Goal: Task Accomplishment & Management: Use online tool/utility

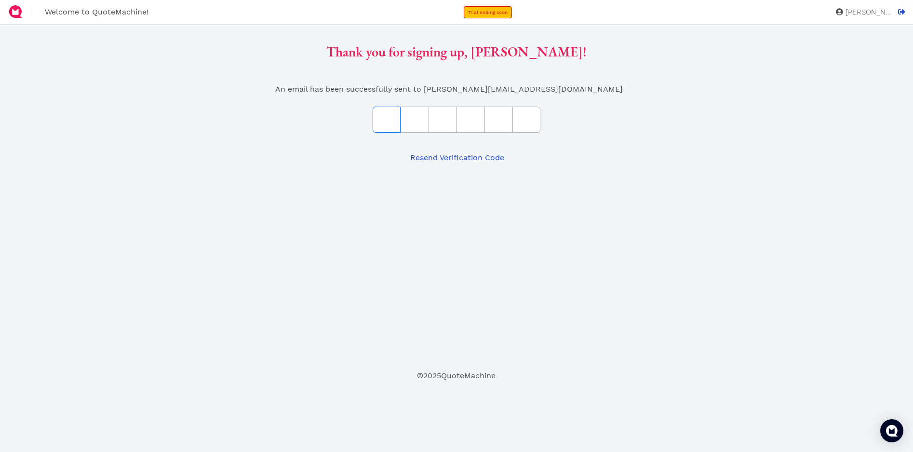
click at [394, 117] on input "text" at bounding box center [387, 120] width 28 height 26
type input "5"
type input "a"
click at [440, 115] on input "text" at bounding box center [443, 120] width 28 height 26
type input "4"
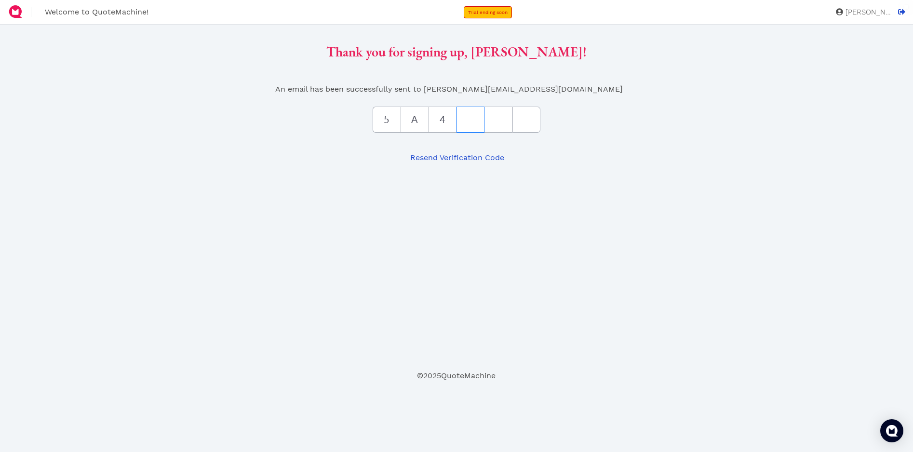
type input "c"
type input "7"
click at [496, 95] on div "Thank you for signing up, Andrea Korein! An email has been successfully sent to…" at bounding box center [457, 99] width 752 height 134
click at [529, 118] on input "text" at bounding box center [526, 120] width 28 height 26
type input "9"
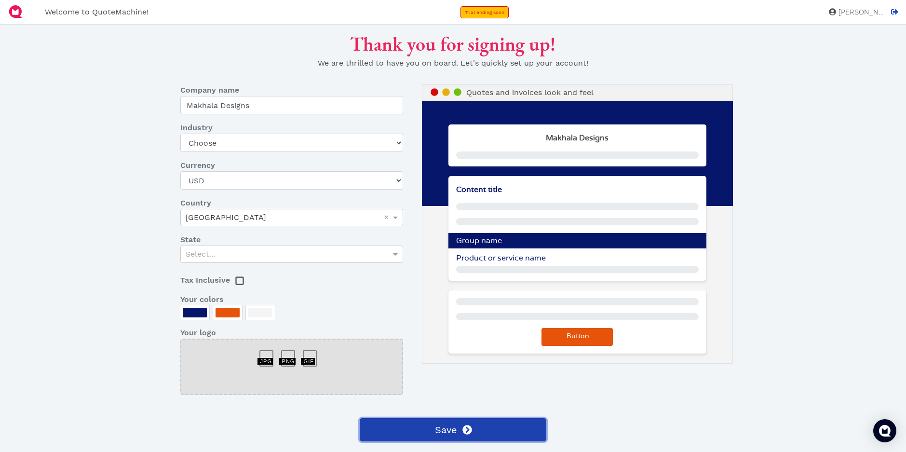
click at [475, 428] on button "Save" at bounding box center [453, 429] width 187 height 23
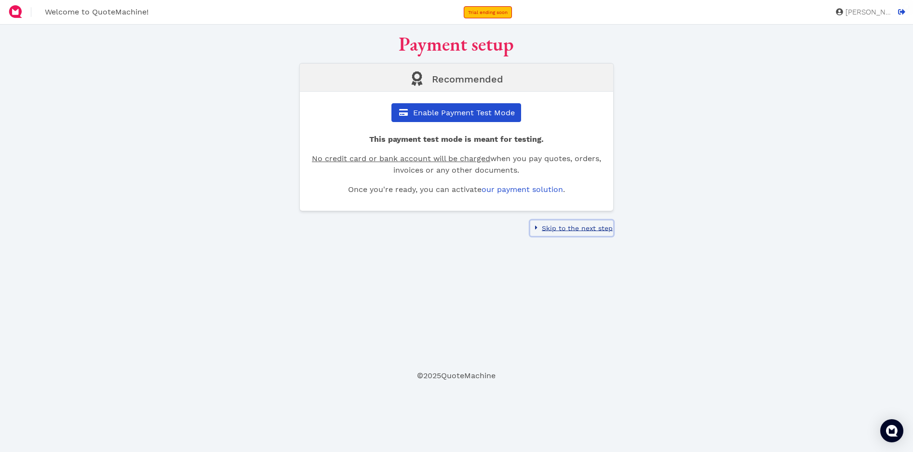
click at [565, 230] on span "Skip to the next step" at bounding box center [576, 228] width 72 height 8
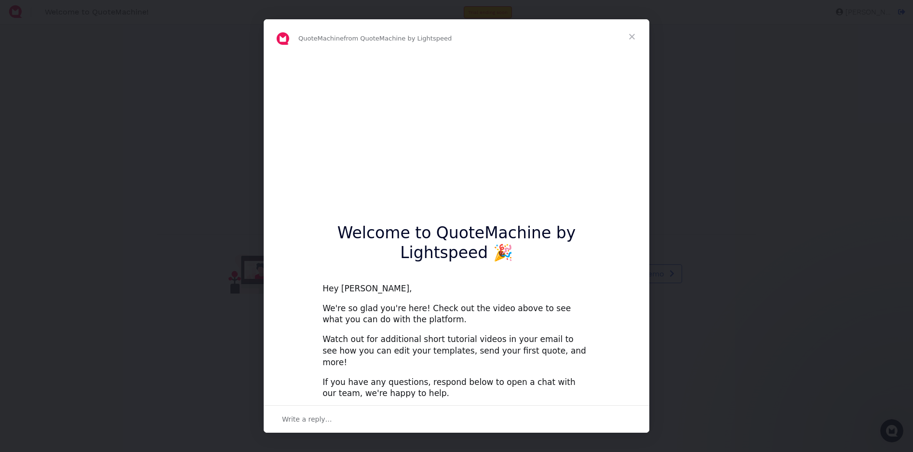
click at [634, 37] on span "Close" at bounding box center [632, 36] width 35 height 35
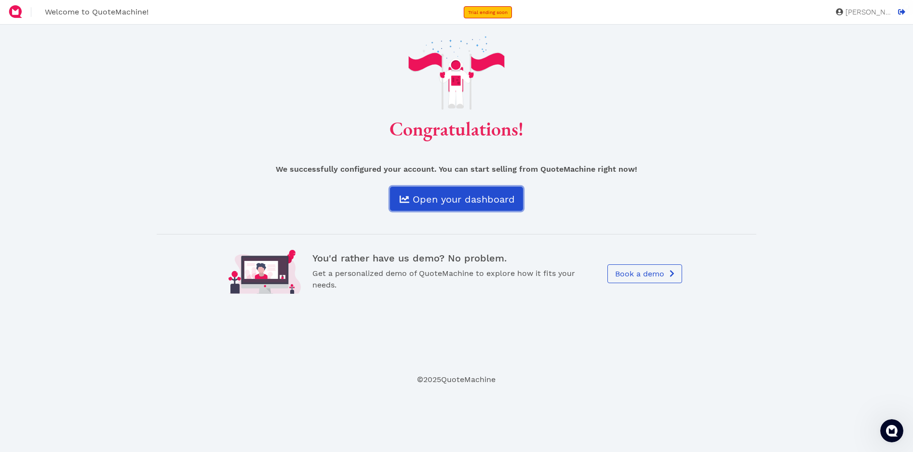
click at [452, 192] on link "Open your dashboard" at bounding box center [456, 199] width 133 height 24
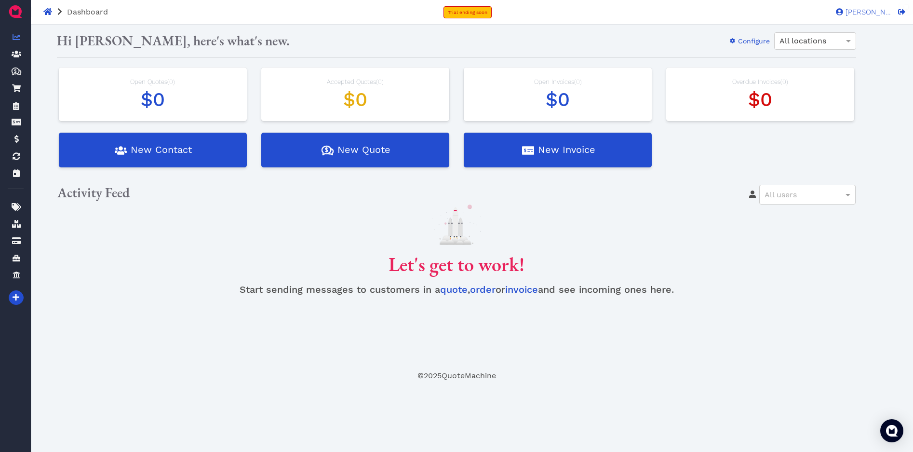
click at [705, 231] on p at bounding box center [456, 224] width 799 height 40
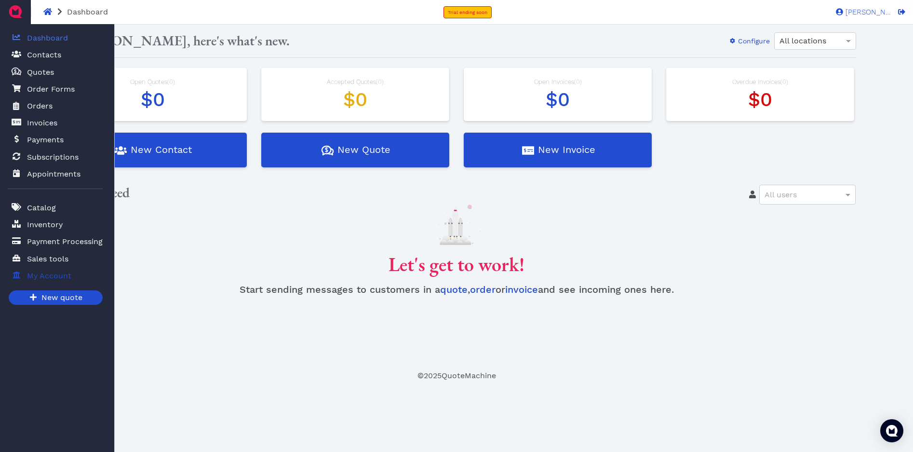
click at [47, 274] on span "My Account" at bounding box center [49, 276] width 44 height 12
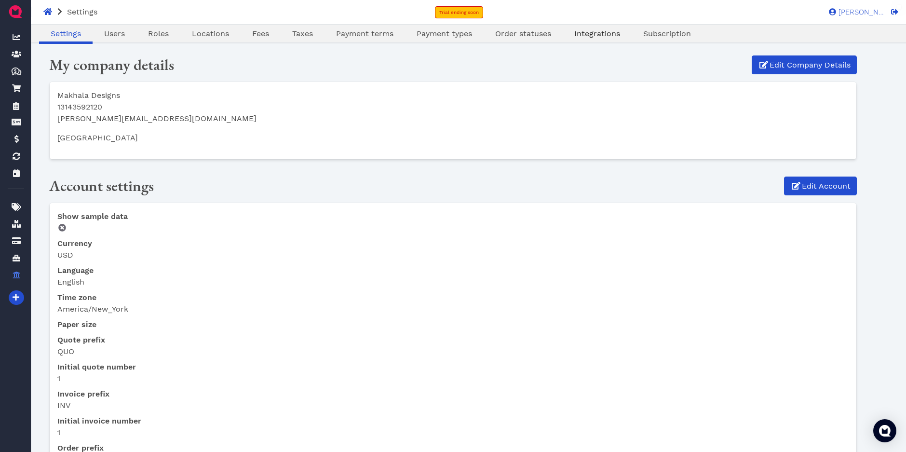
click at [587, 32] on span "Integrations" at bounding box center [597, 33] width 46 height 9
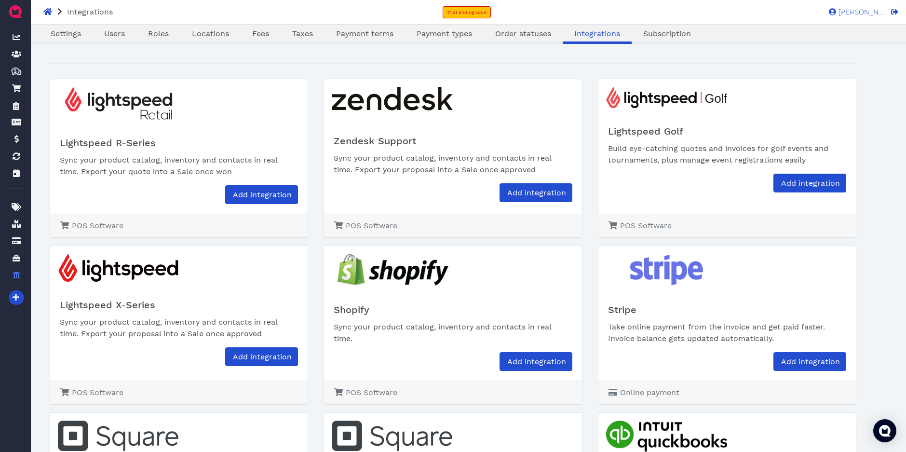
scroll to position [48, 0]
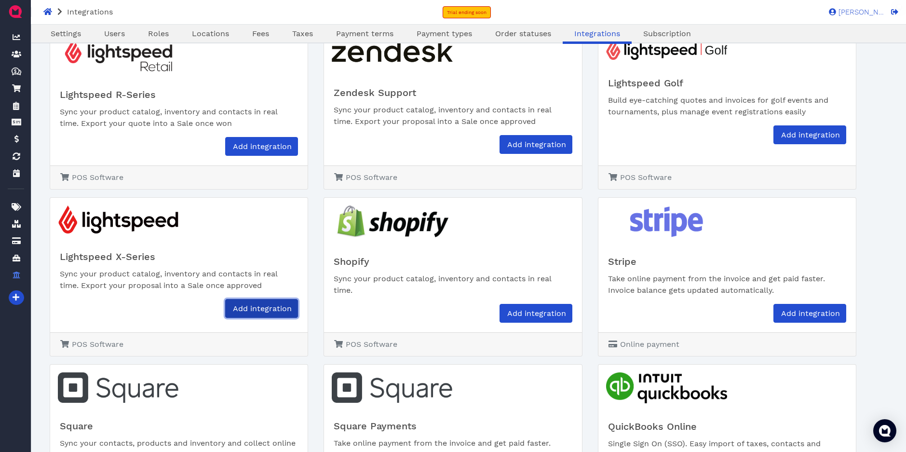
click at [263, 309] on span "Add integration" at bounding box center [261, 308] width 60 height 9
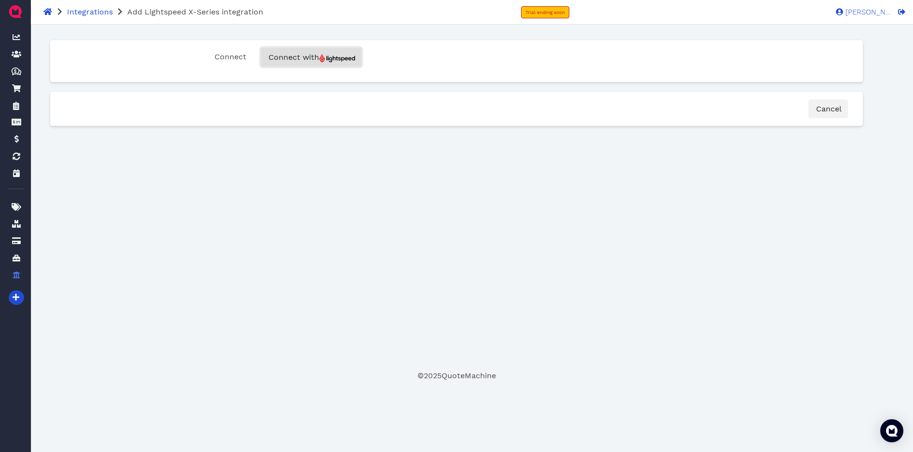
click at [301, 63] on button "Connect with" at bounding box center [311, 57] width 101 height 19
